Goal: Task Accomplishment & Management: Complete application form

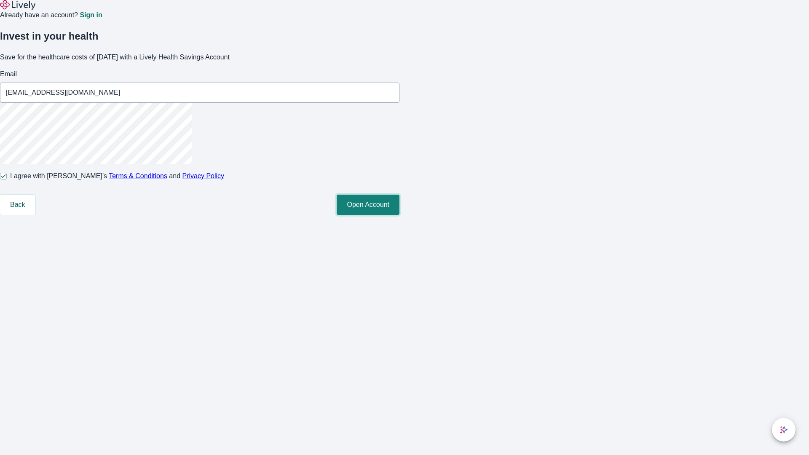
click at [399, 215] on button "Open Account" at bounding box center [368, 205] width 63 height 20
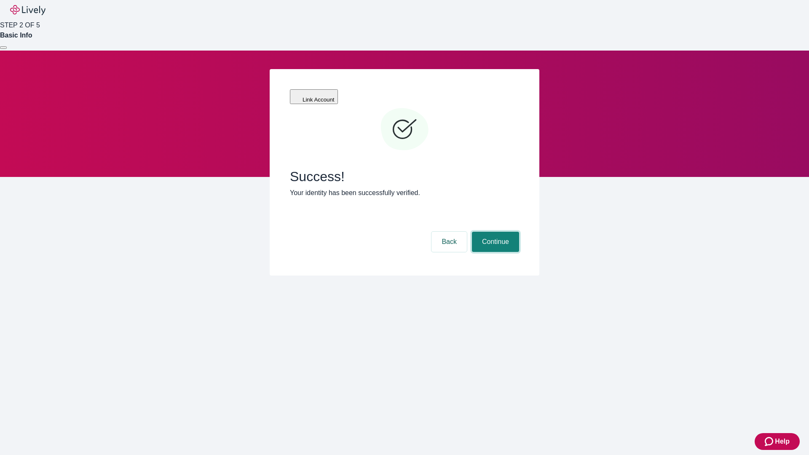
click at [494, 232] on button "Continue" at bounding box center [495, 242] width 47 height 20
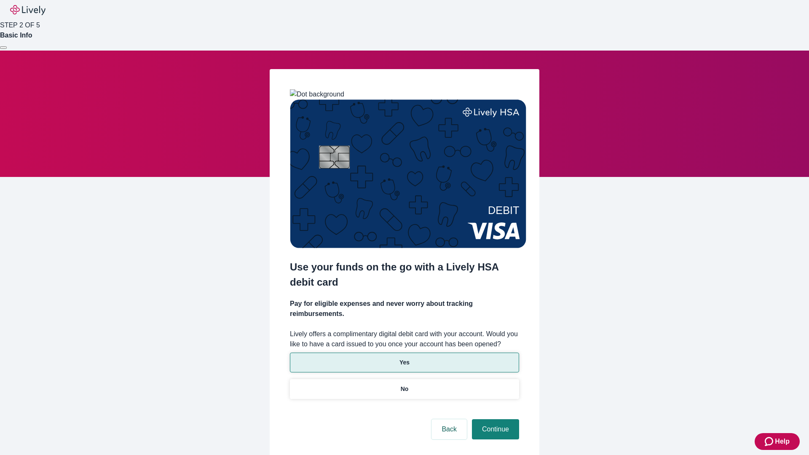
click at [404, 358] on p "Yes" at bounding box center [404, 362] width 10 height 9
click at [494, 419] on button "Continue" at bounding box center [495, 429] width 47 height 20
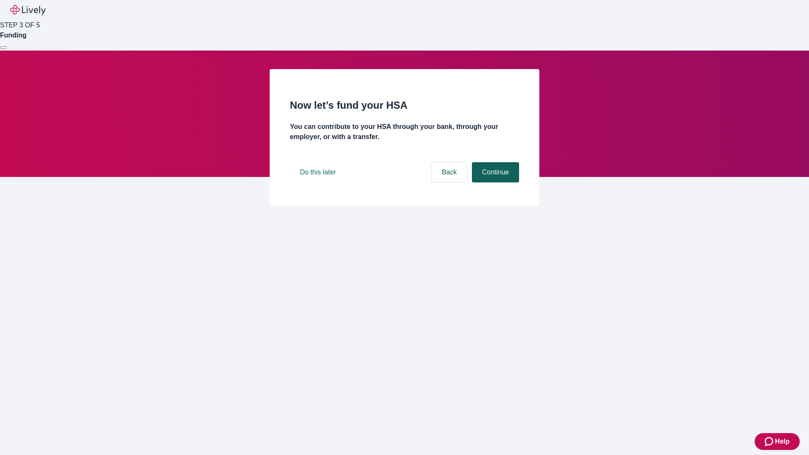
click at [494, 182] on button "Continue" at bounding box center [495, 172] width 47 height 20
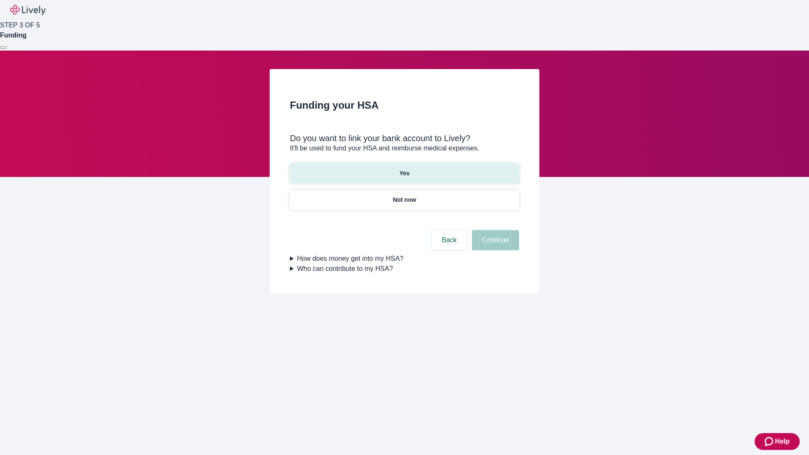
click at [404, 169] on p "Yes" at bounding box center [404, 173] width 10 height 9
click at [494, 230] on button "Continue" at bounding box center [495, 240] width 47 height 20
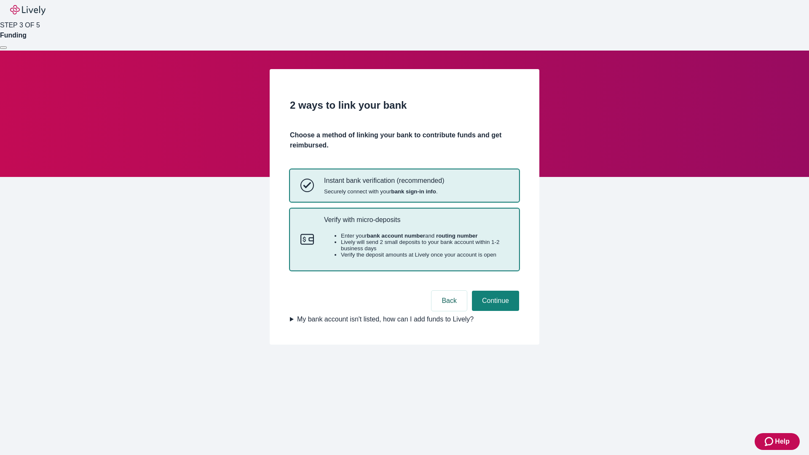
click at [416, 224] on p "Verify with micro-deposits" at bounding box center [416, 220] width 185 height 8
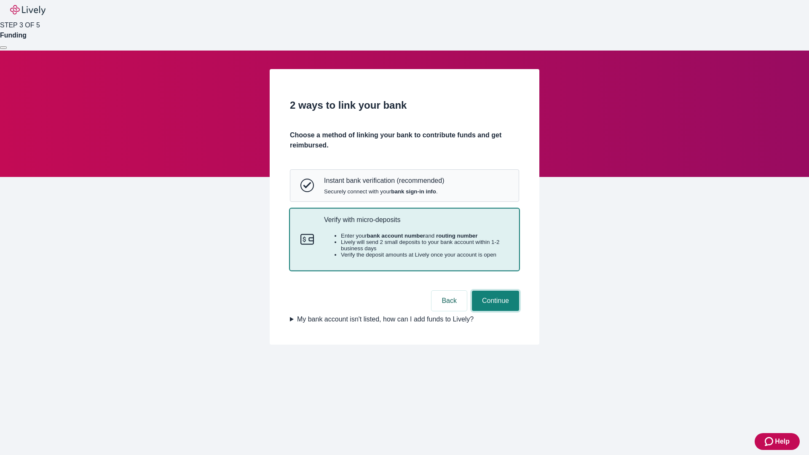
click at [494, 311] on button "Continue" at bounding box center [495, 301] width 47 height 20
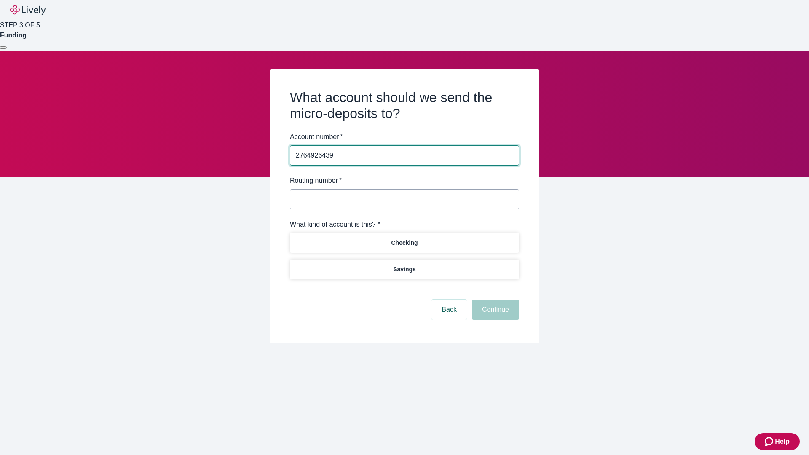
type input "2764926439"
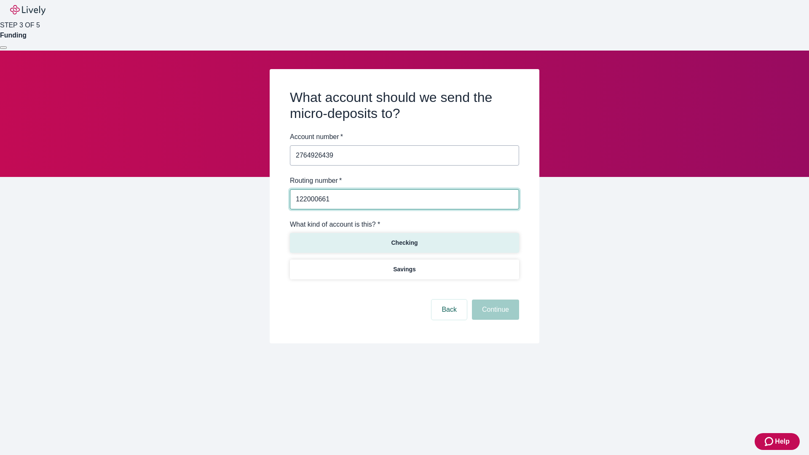
type input "122000661"
click at [404, 242] on p "Checking" at bounding box center [404, 243] width 27 height 9
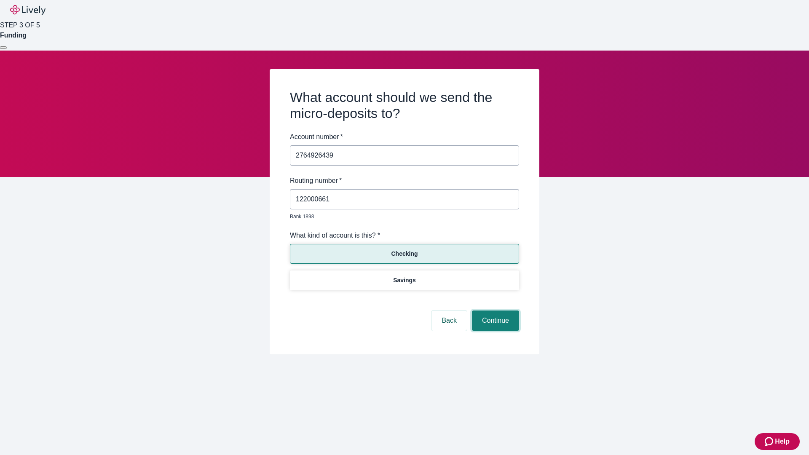
click at [494, 311] on button "Continue" at bounding box center [495, 321] width 47 height 20
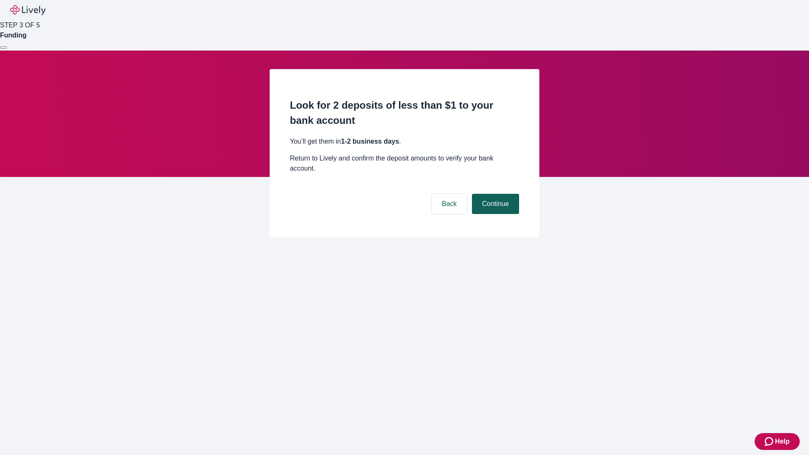
click at [494, 194] on button "Continue" at bounding box center [495, 204] width 47 height 20
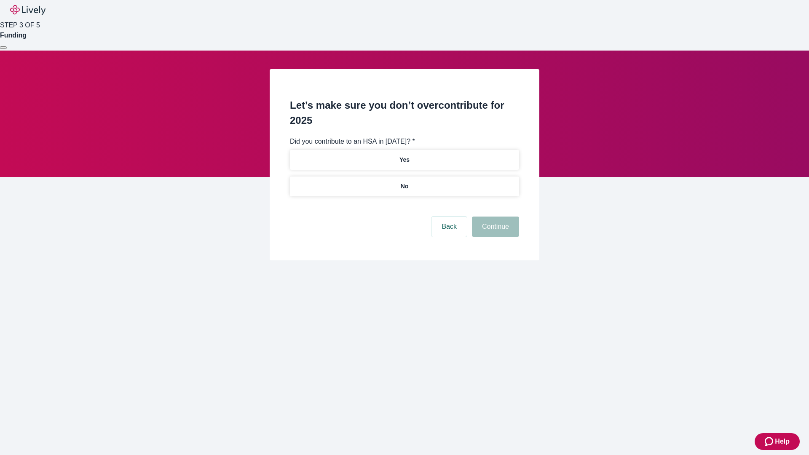
click at [404, 182] on p "No" at bounding box center [405, 186] width 8 height 9
click at [494, 217] on button "Continue" at bounding box center [495, 227] width 47 height 20
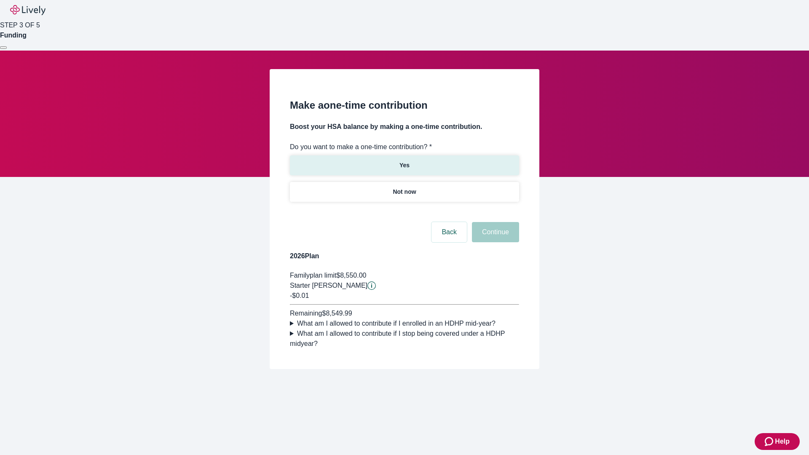
click at [404, 161] on p "Yes" at bounding box center [404, 165] width 10 height 9
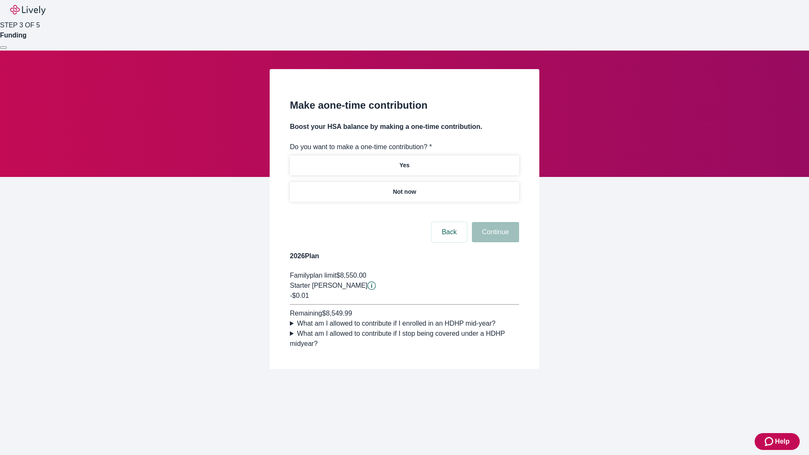
click at [494, 242] on button "Continue" at bounding box center [495, 232] width 47 height 20
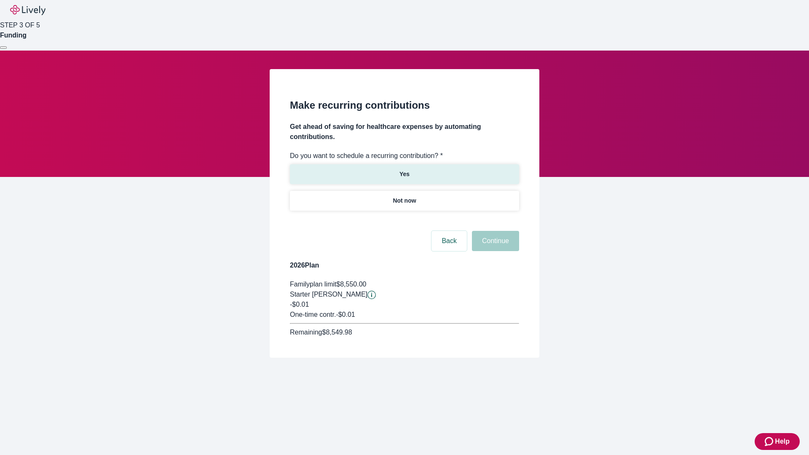
click at [404, 170] on p "Yes" at bounding box center [404, 174] width 10 height 9
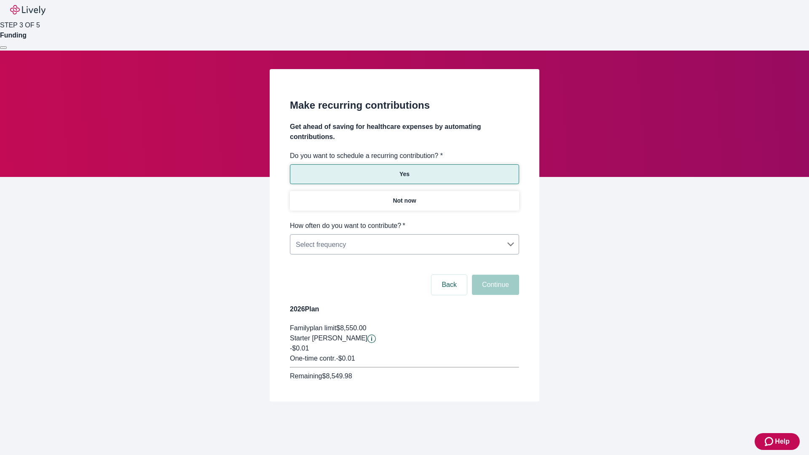
click at [404, 221] on body "Help STEP 3 OF 5 Funding Make recurring contributions Get ahead of saving for h…" at bounding box center [404, 221] width 809 height 442
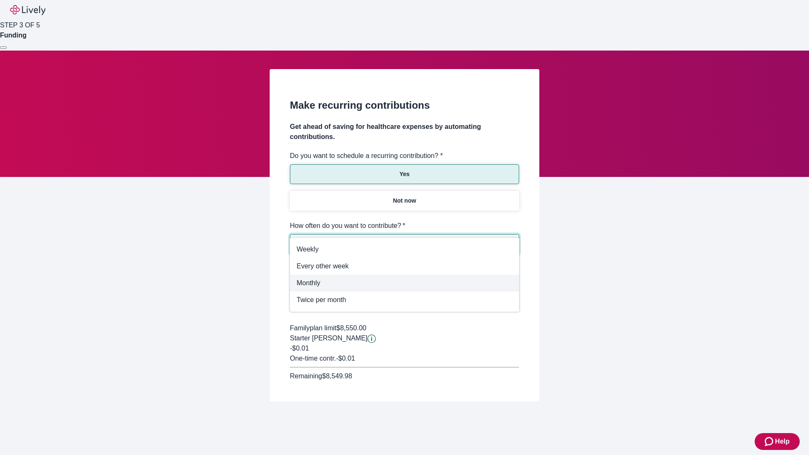
click at [405, 283] on span "Monthly" at bounding box center [405, 283] width 216 height 10
type input "Monthly"
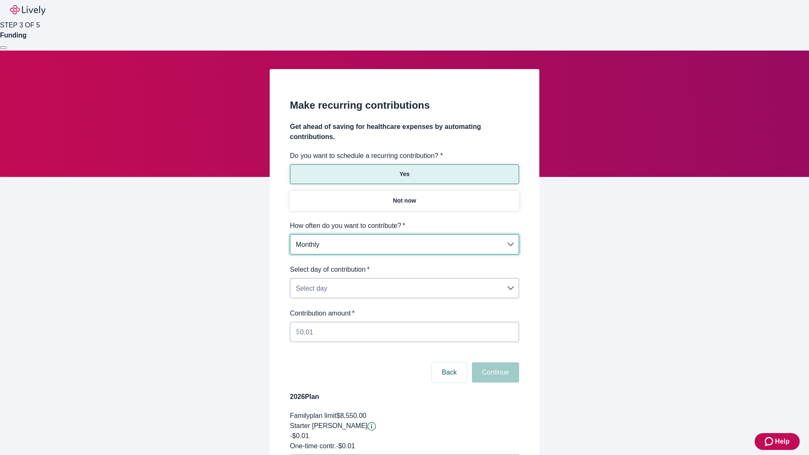
click at [404, 265] on body "Help STEP 3 OF 5 Funding Make recurring contributions Get ahead of saving for h…" at bounding box center [404, 265] width 809 height 530
type input "Monthly15th"
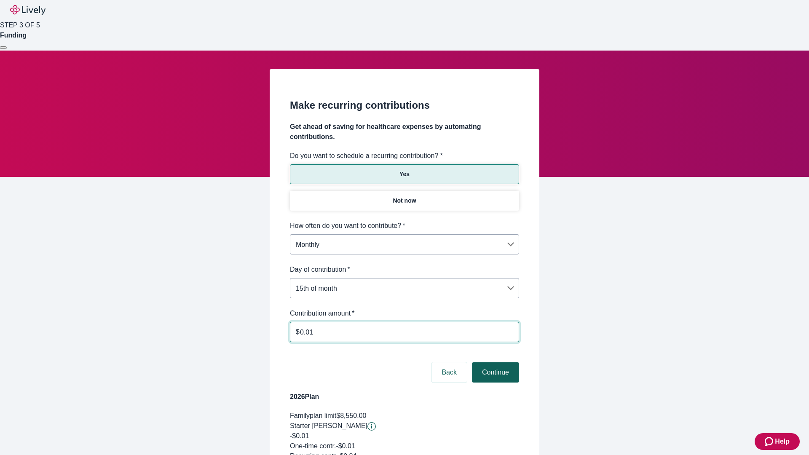
click at [494, 362] on button "Continue" at bounding box center [495, 372] width 47 height 20
